Goal: Task Accomplishment & Management: Understand process/instructions

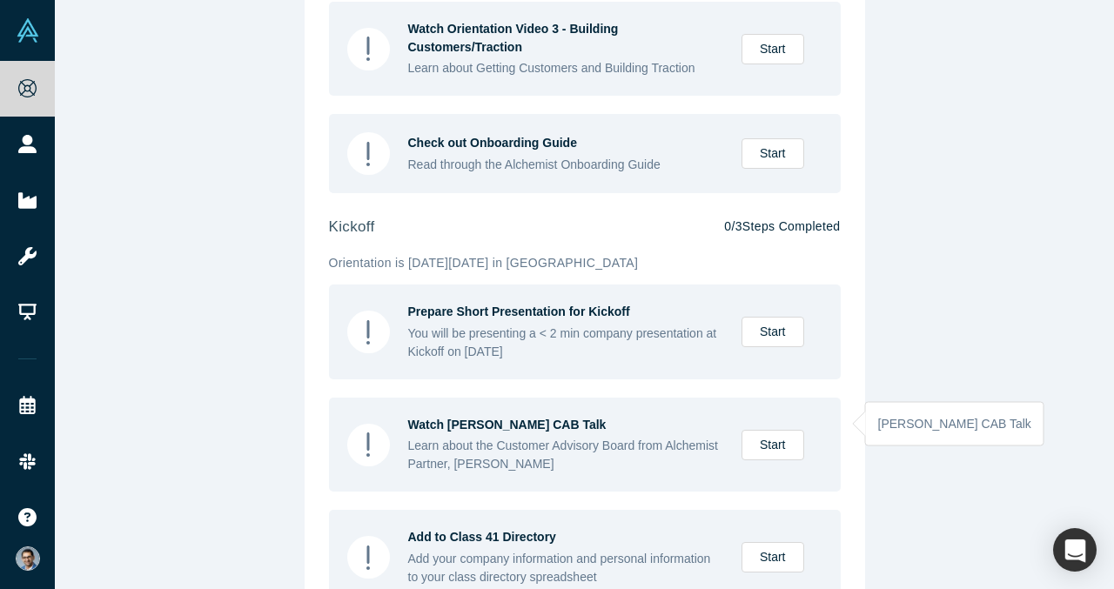
scroll to position [755, 0]
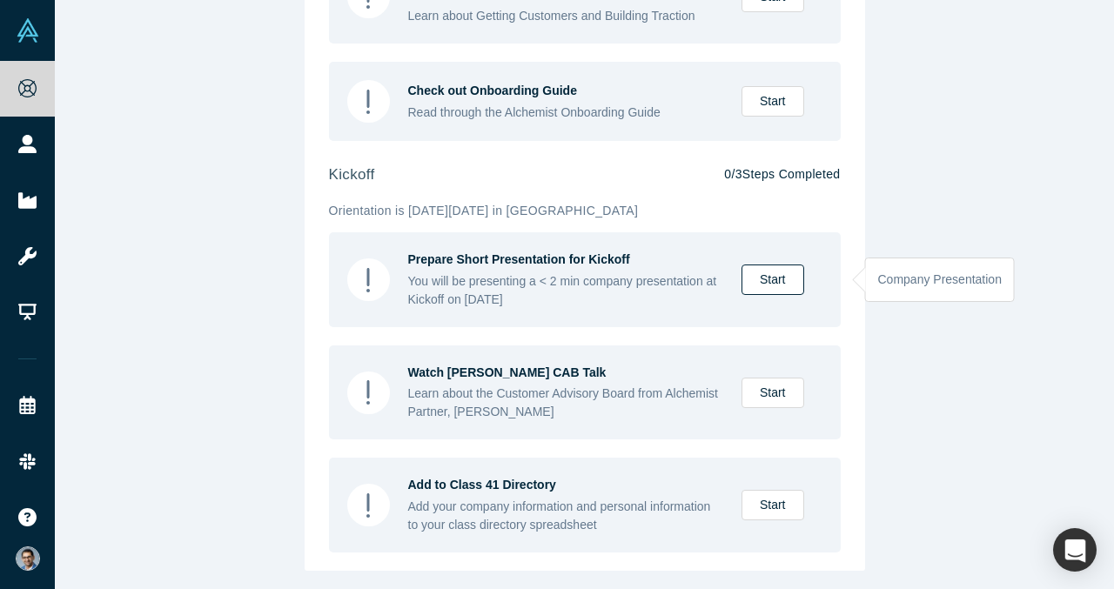
click at [772, 281] on link "Start" at bounding box center [772, 279] width 63 height 30
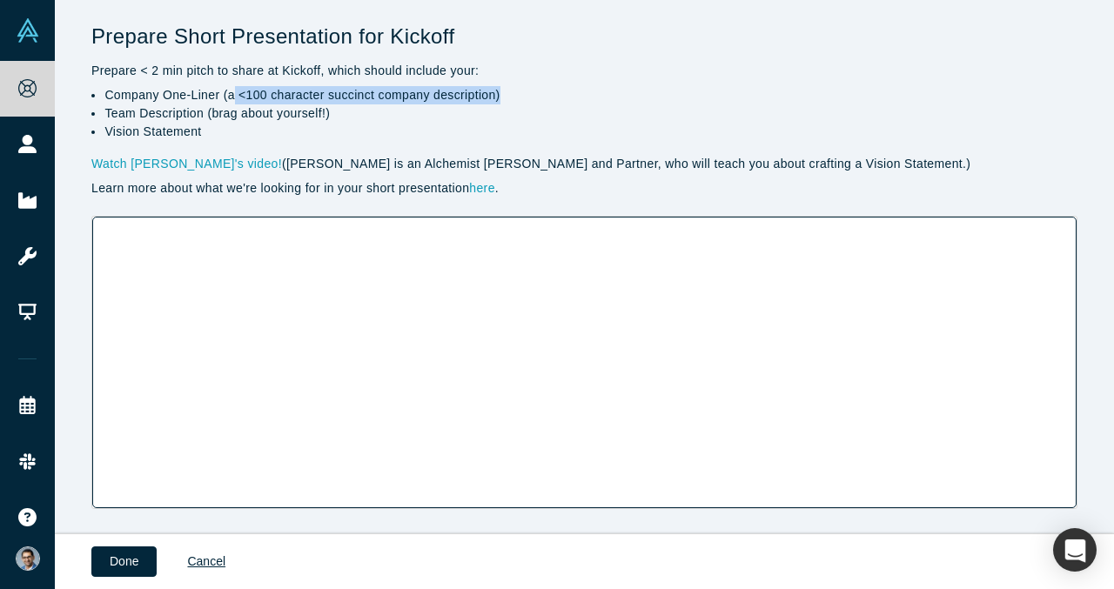
drag, startPoint x: 232, startPoint y: 93, endPoint x: 504, endPoint y: 93, distance: 271.4
click at [508, 93] on li "Company One-Liner (a <100 character succinct company description)" at bounding box center [590, 95] width 973 height 18
click at [169, 162] on link "Watch Jesse's video!" at bounding box center [186, 164] width 191 height 14
click at [486, 189] on link "here" at bounding box center [481, 188] width 25 height 14
click at [110, 559] on button "Done" at bounding box center [123, 561] width 65 height 30
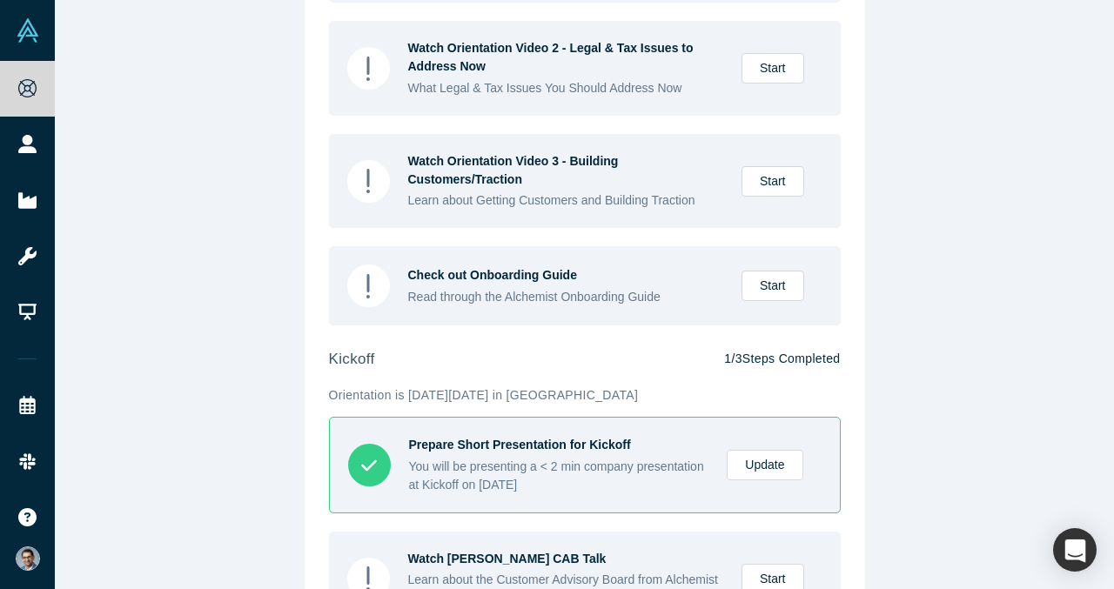
scroll to position [733, 0]
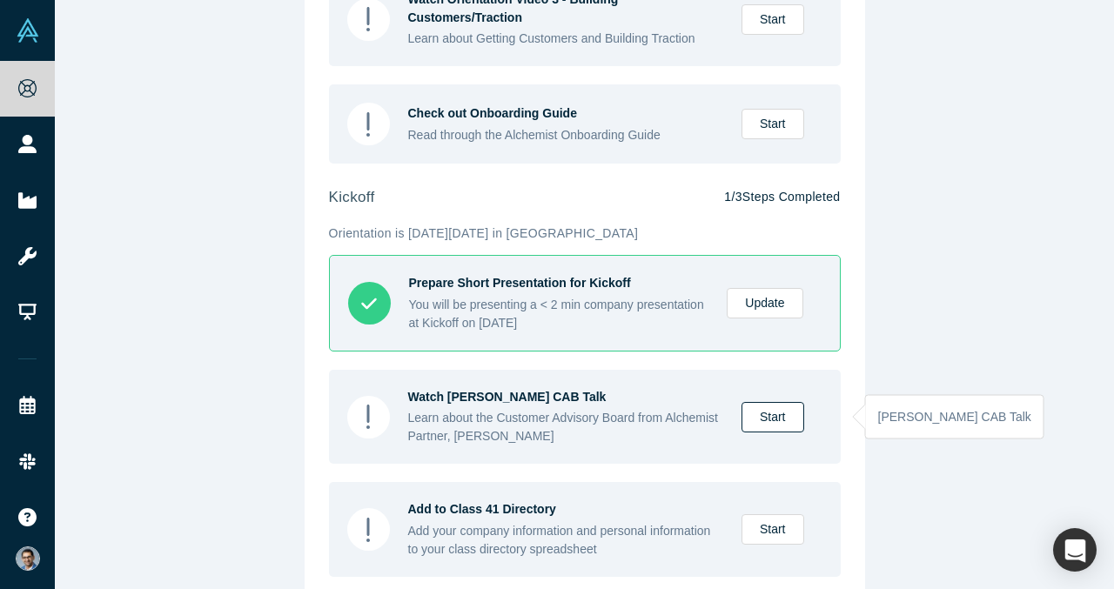
click at [790, 425] on link "Start" at bounding box center [772, 417] width 63 height 30
